Goal: Information Seeking & Learning: Learn about a topic

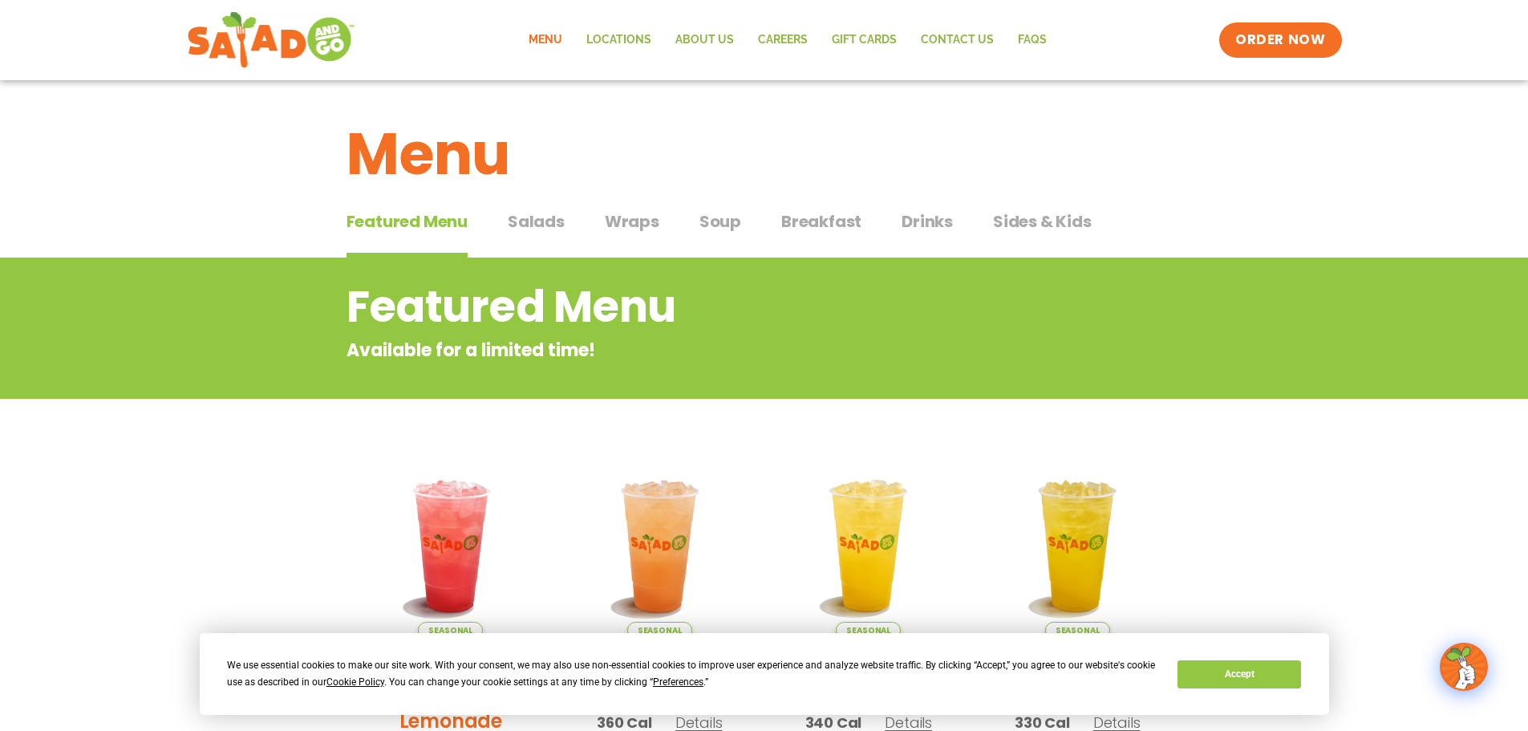
drag, startPoint x: 531, startPoint y: 215, endPoint x: 552, endPoint y: 233, distance: 27.3
click at [531, 215] on span "Salads" at bounding box center [536, 221] width 57 height 24
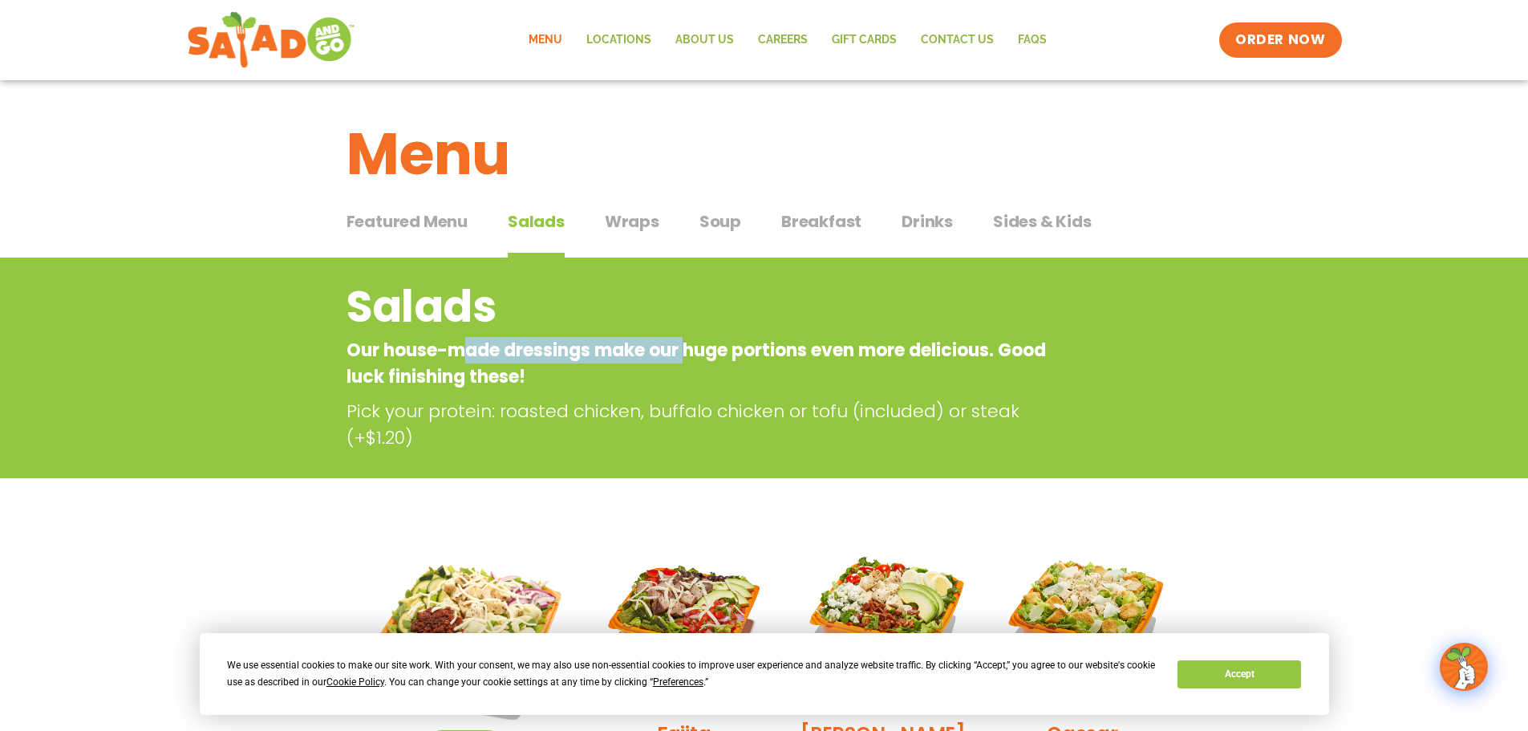
drag, startPoint x: 480, startPoint y: 355, endPoint x: 696, endPoint y: 355, distance: 215.8
click at [696, 355] on p "Our house-made dressings make our huge portions even more delicious. Good luck …" at bounding box center [700, 363] width 707 height 53
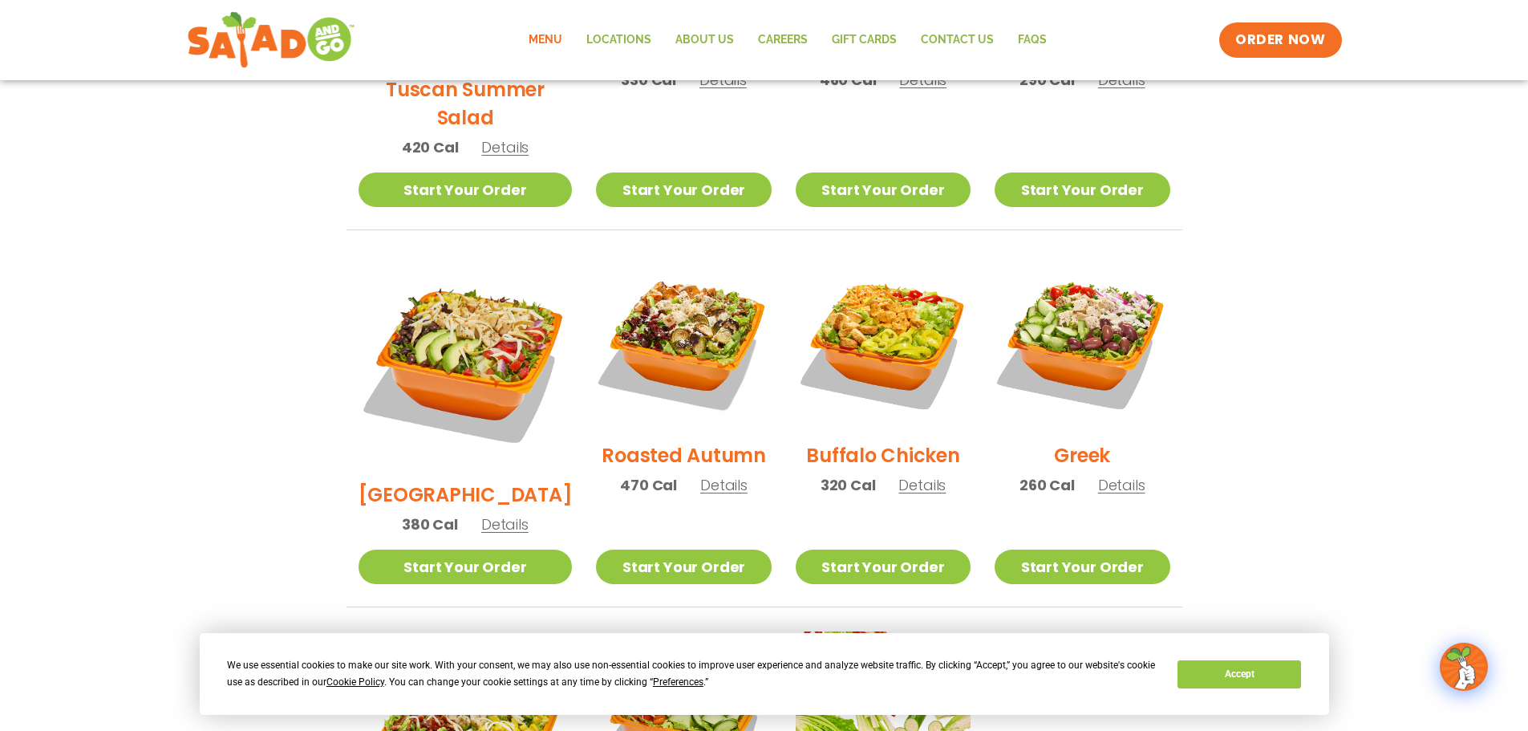
scroll to position [722, 0]
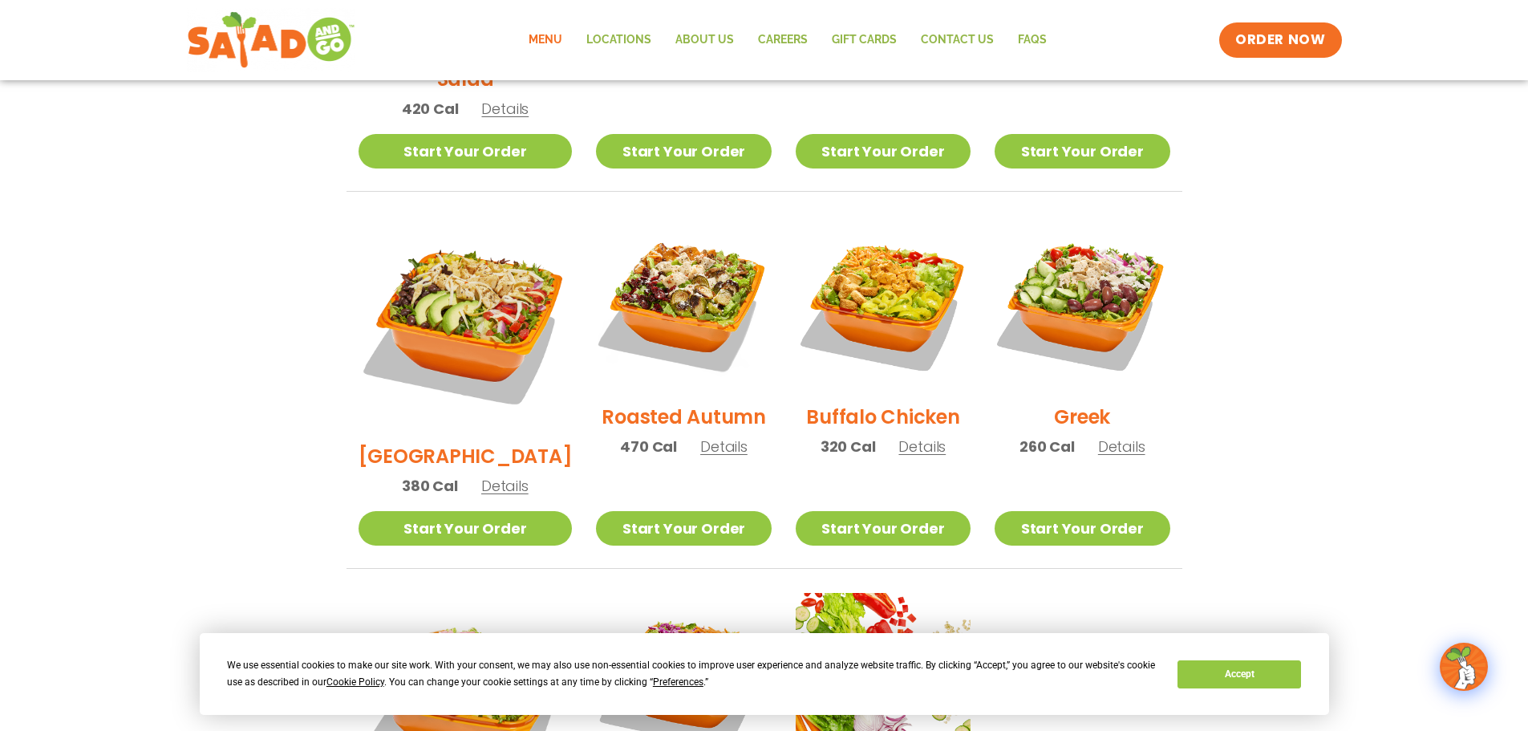
click at [468, 442] on h2 "[GEOGRAPHIC_DATA]" at bounding box center [466, 456] width 214 height 28
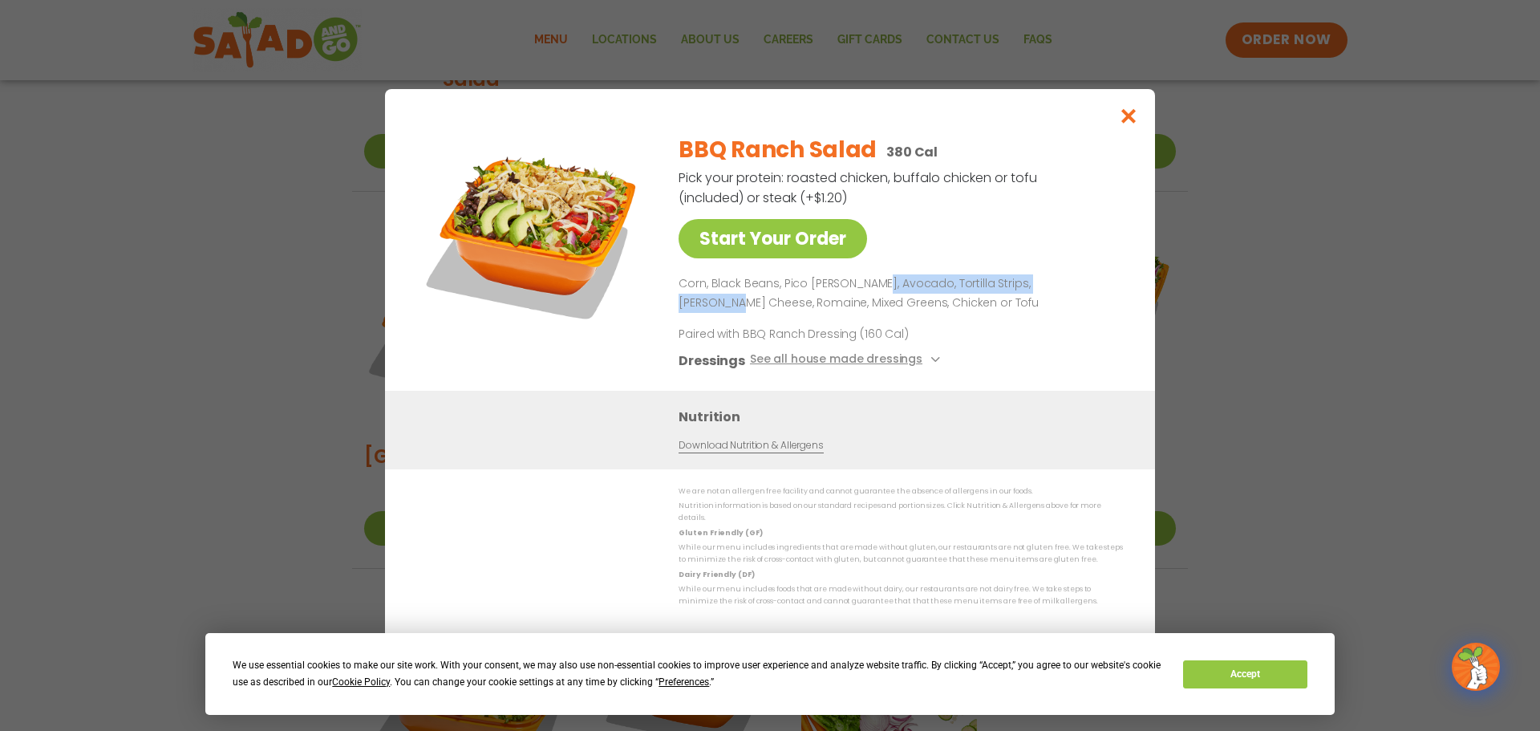
drag, startPoint x: 872, startPoint y: 238, endPoint x: 1076, endPoint y: 249, distance: 204.0
click at [1076, 274] on p "Corn, Black Beans, Pico [PERSON_NAME], Avocado, Tortilla Strips, [PERSON_NAME] …" at bounding box center [898, 293] width 438 height 39
drag, startPoint x: 680, startPoint y: 262, endPoint x: 918, endPoint y: 261, distance: 237.5
click at [918, 274] on p "Corn, Black Beans, Pico [PERSON_NAME], Avocado, Tortilla Strips, [PERSON_NAME] …" at bounding box center [898, 293] width 438 height 39
click at [1128, 108] on icon "Close modal" at bounding box center [1129, 116] width 20 height 17
